Goal: Task Accomplishment & Management: Manage account settings

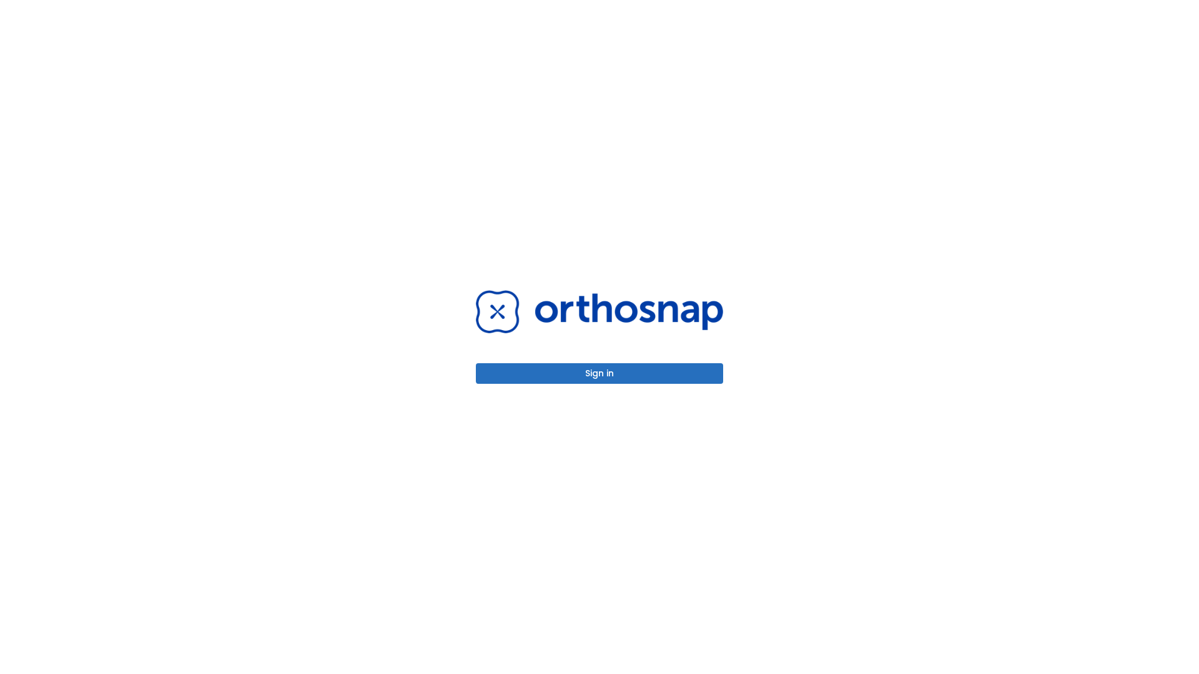
click at [599, 373] on button "Sign in" at bounding box center [599, 373] width 247 height 21
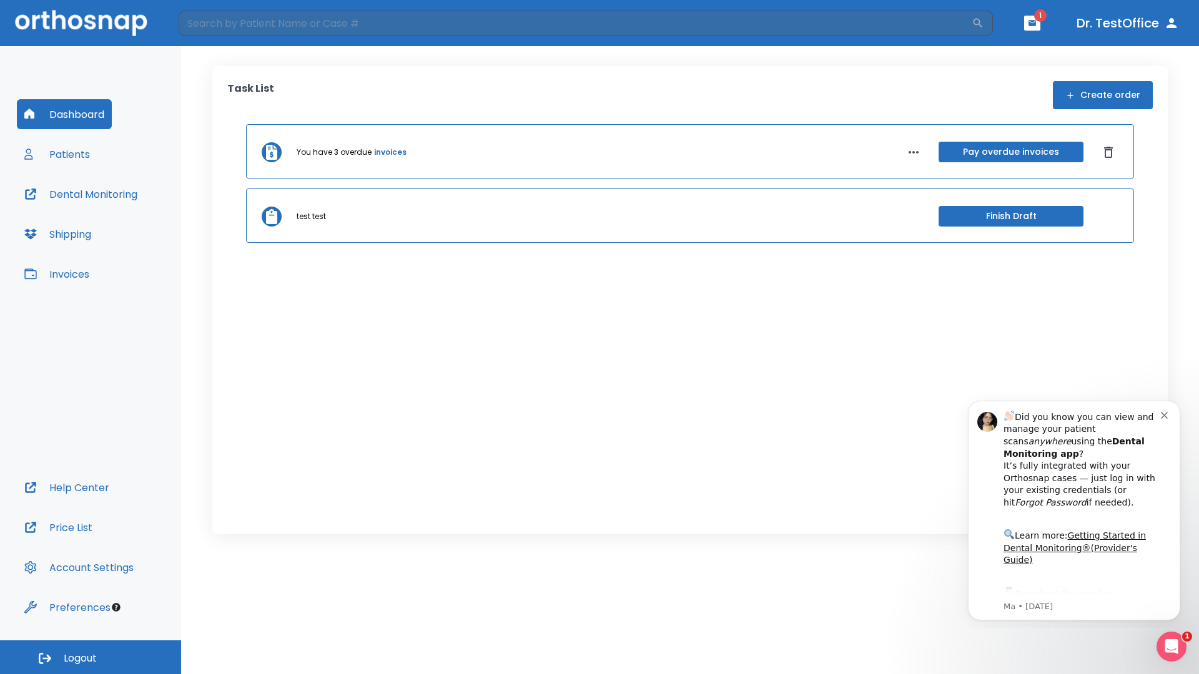
click at [91, 657] on span "Logout" at bounding box center [80, 659] width 33 height 14
